Goal: Information Seeking & Learning: Learn about a topic

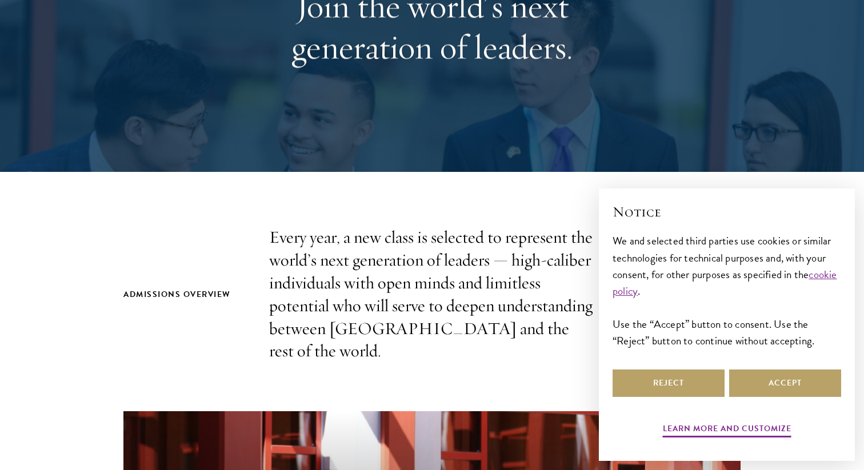
scroll to position [194, 0]
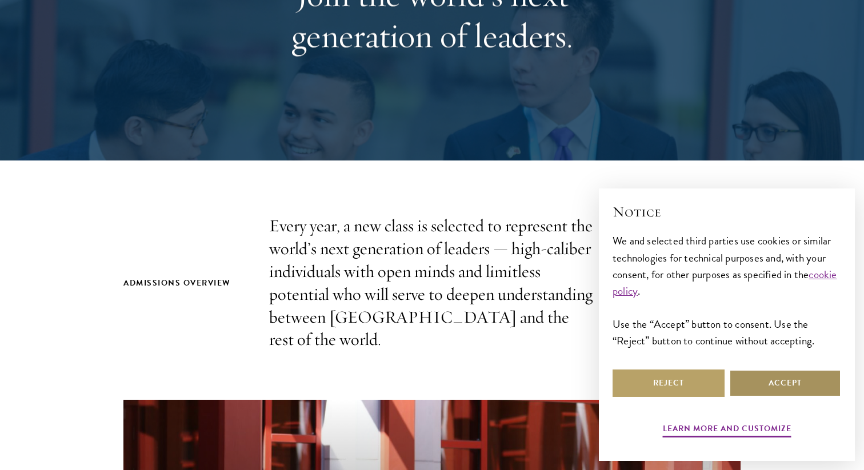
click at [755, 383] on button "Accept" at bounding box center [785, 383] width 112 height 27
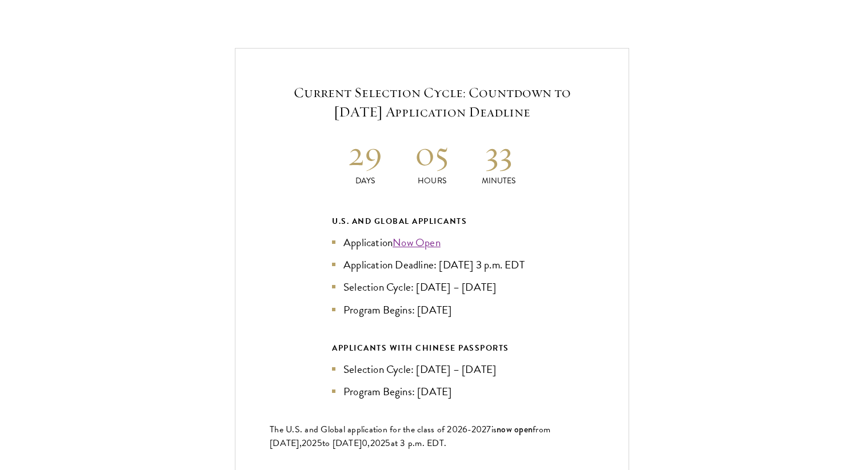
scroll to position [2434, 0]
drag, startPoint x: 420, startPoint y: 300, endPoint x: 506, endPoint y: 300, distance: 85.8
click at [507, 300] on li "Program Begins: Aug 2026" at bounding box center [432, 308] width 200 height 17
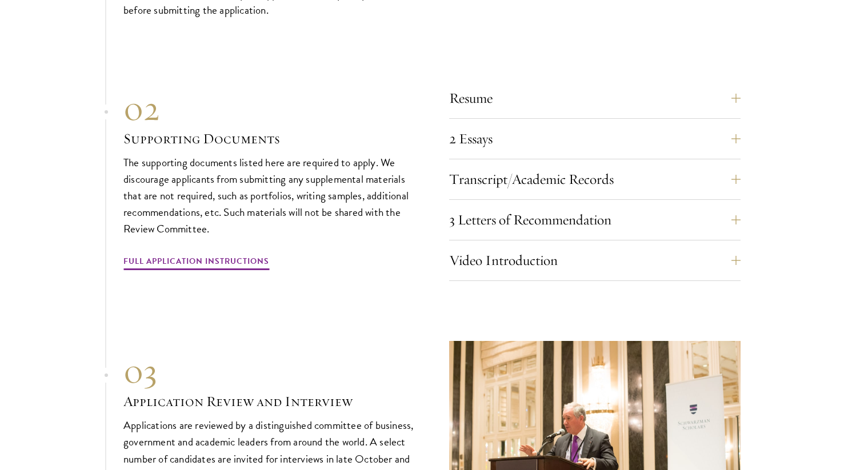
scroll to position [3917, 0]
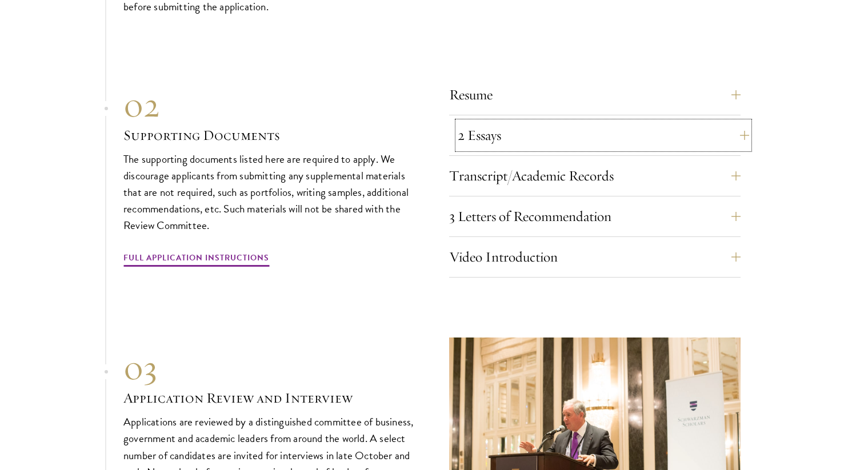
click at [543, 122] on button "2 Essays" at bounding box center [604, 135] width 292 height 27
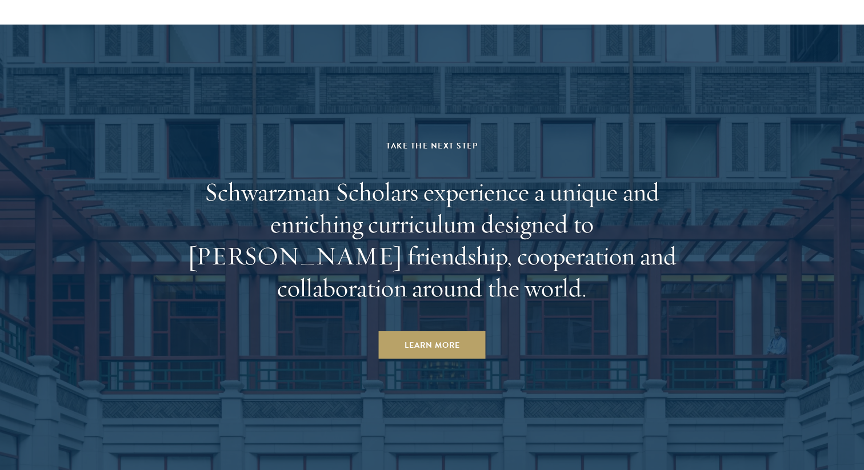
scroll to position [6108, 0]
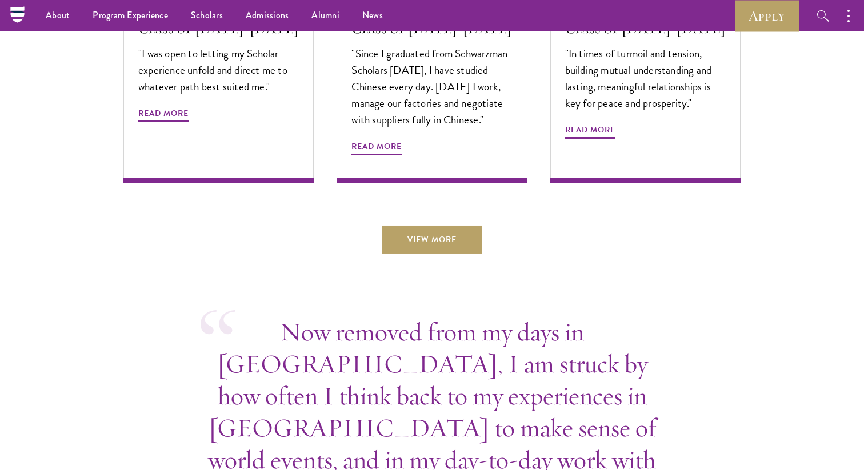
scroll to position [4018, 0]
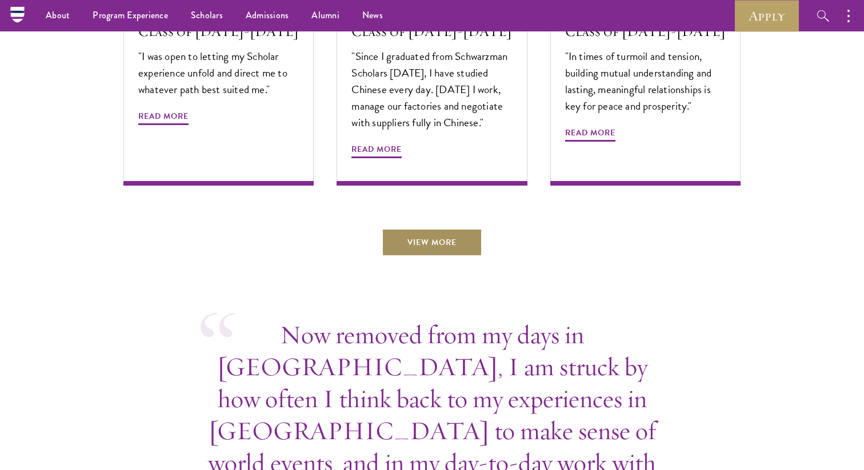
click at [470, 229] on link "View More" at bounding box center [432, 242] width 101 height 27
